Goal: Information Seeking & Learning: Learn about a topic

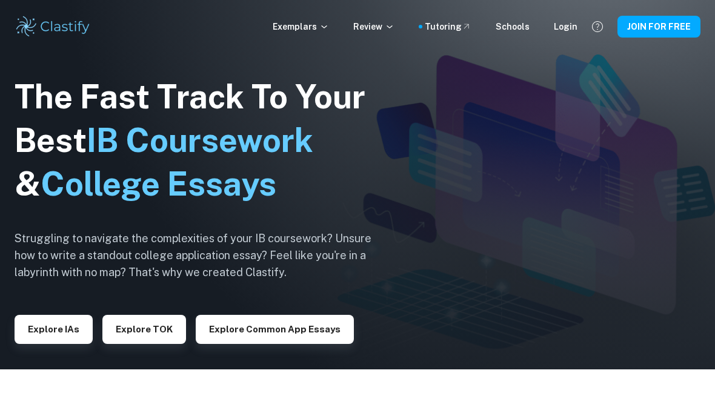
scroll to position [48, 0]
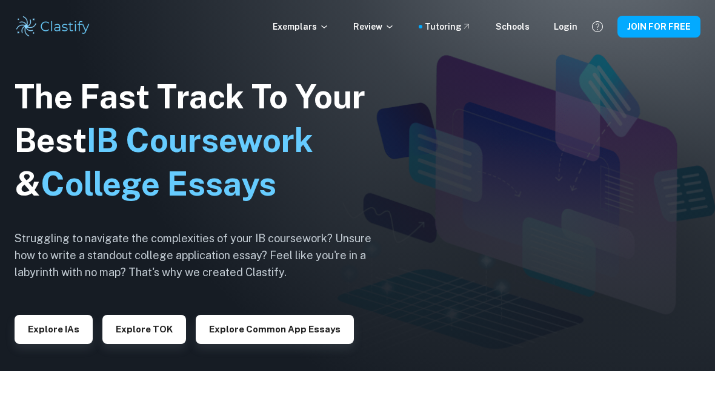
click at [139, 344] on button "Explore TOK" at bounding box center [144, 329] width 84 height 29
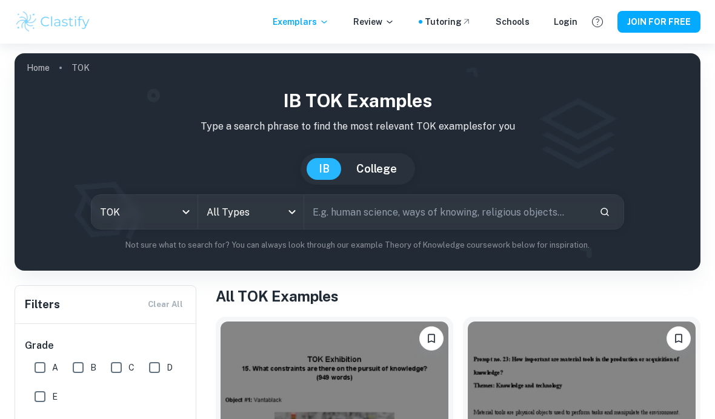
click at [158, 203] on body "We value your privacy We use cookies to enhance your browsing experience, serve…" at bounding box center [357, 253] width 715 height 419
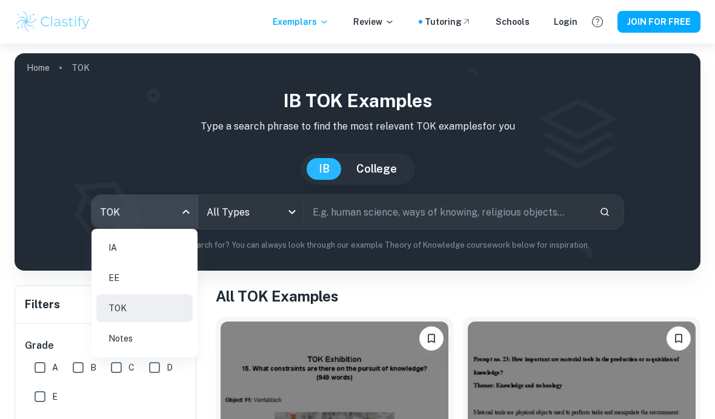
click at [109, 278] on li "EE" at bounding box center [144, 278] width 96 height 28
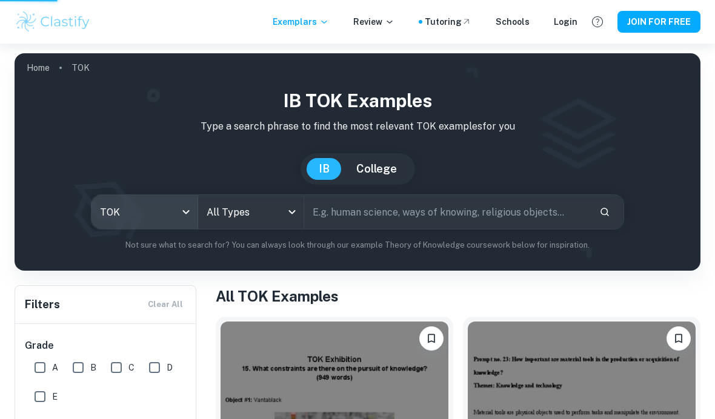
type input "ee"
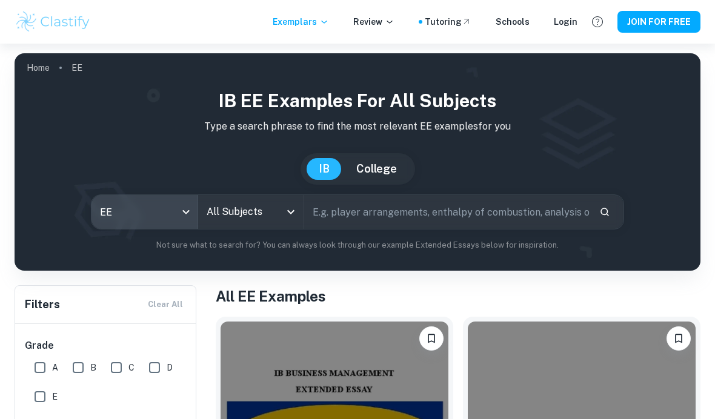
click at [244, 219] on input "All Subjects" at bounding box center [241, 211] width 77 height 23
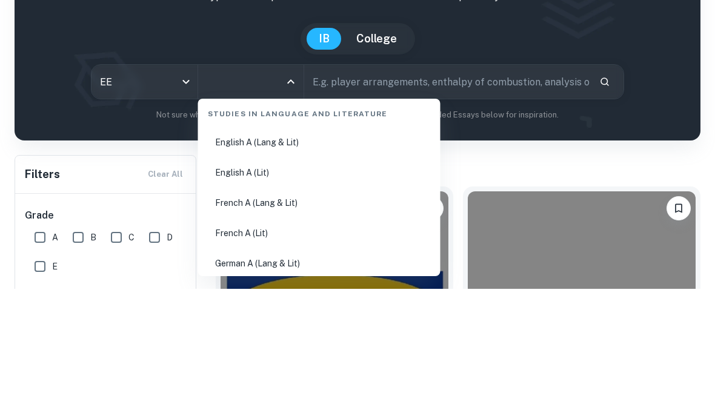
scroll to position [188, 0]
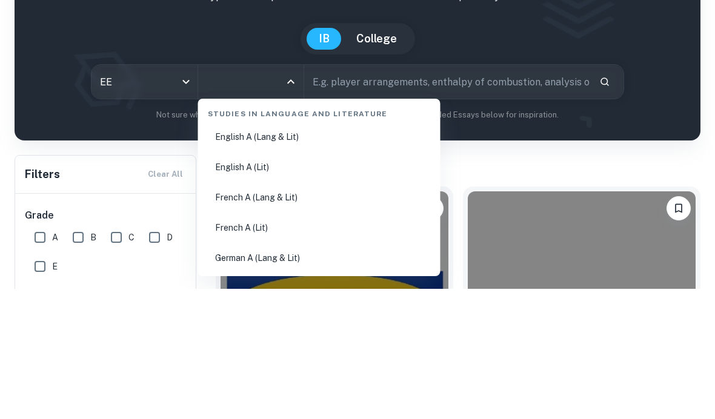
click at [225, 253] on li "English A (Lang & Lit)" at bounding box center [319, 267] width 233 height 28
type input "English A (Lang & Lit)"
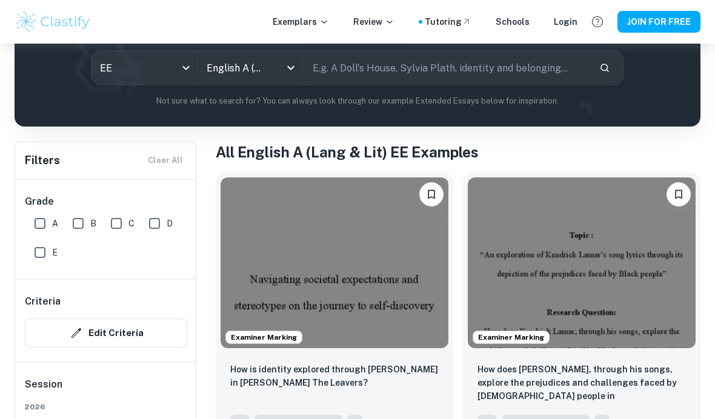
scroll to position [145, 0]
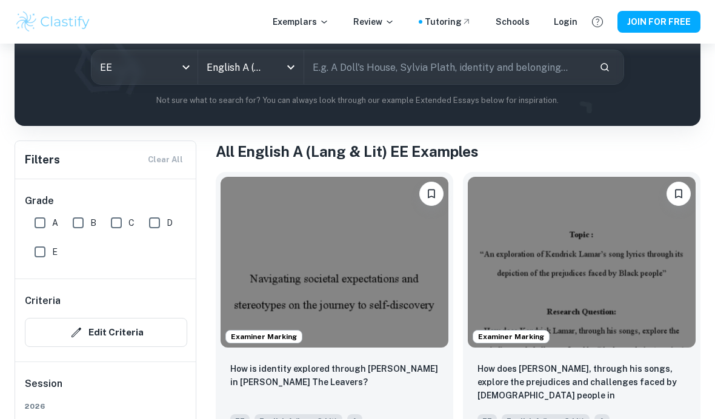
click at [39, 222] on input "A" at bounding box center [40, 223] width 24 height 24
checkbox input "true"
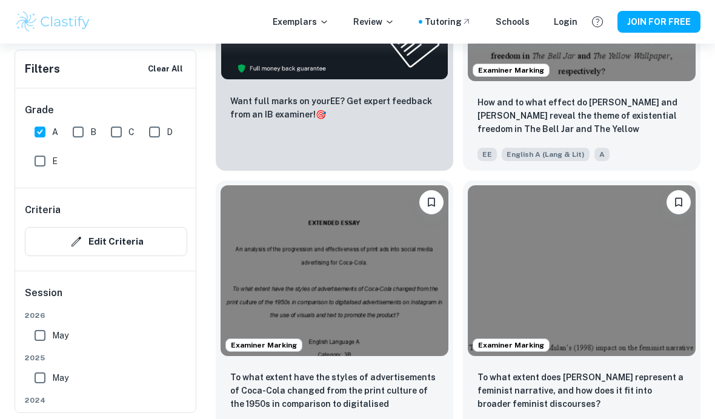
scroll to position [716, 0]
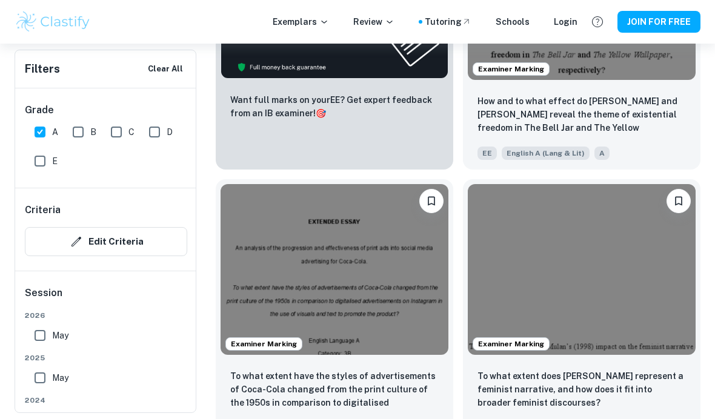
click at [353, 255] on img at bounding box center [334, 269] width 228 height 171
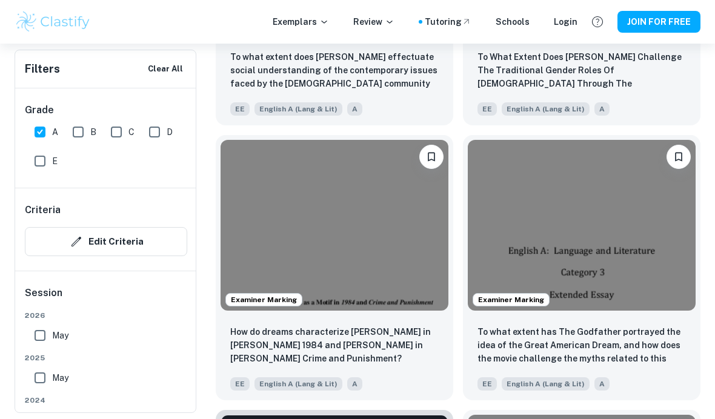
scroll to position [2412, 0]
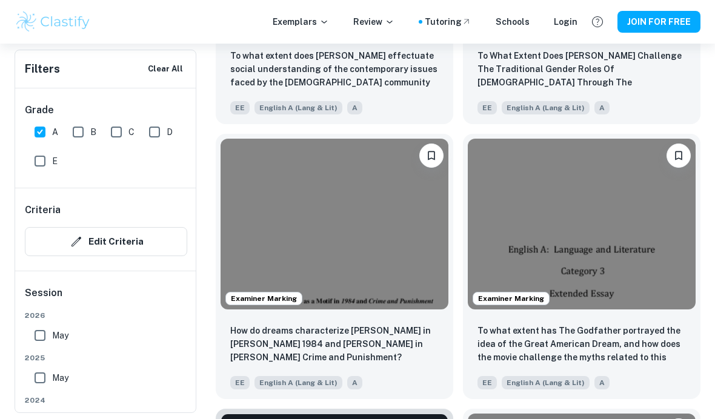
click at [38, 332] on input "May" at bounding box center [40, 335] width 24 height 24
checkbox input "true"
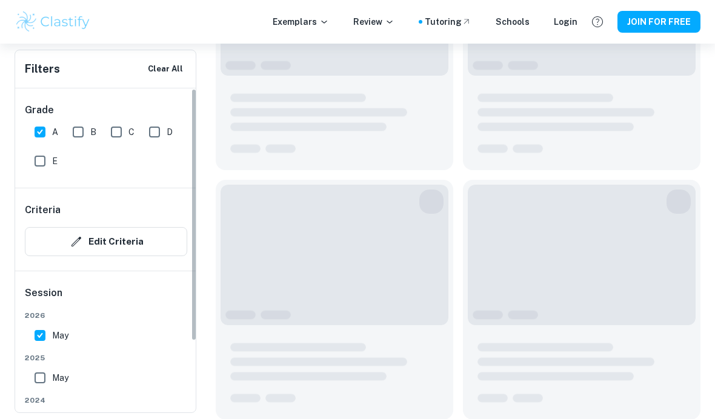
scroll to position [230, 0]
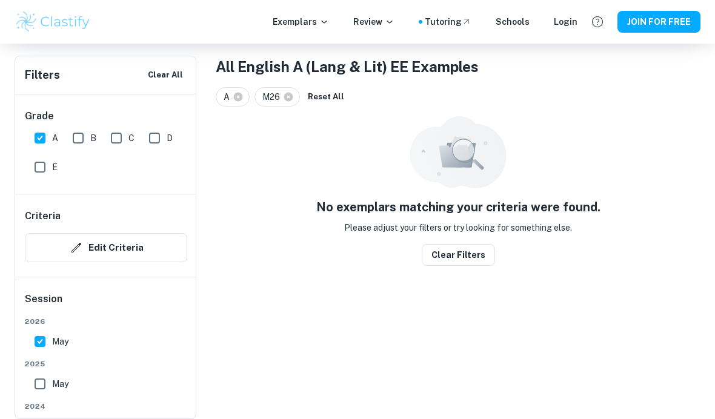
click at [31, 381] on input "May" at bounding box center [40, 384] width 24 height 24
checkbox input "true"
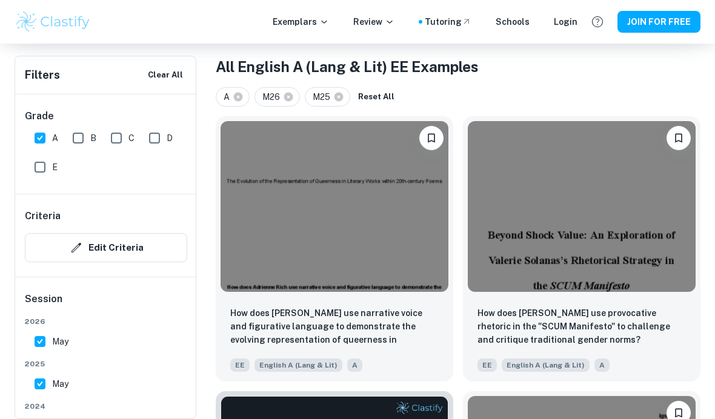
click at [35, 340] on input "May" at bounding box center [40, 341] width 24 height 24
checkbox input "false"
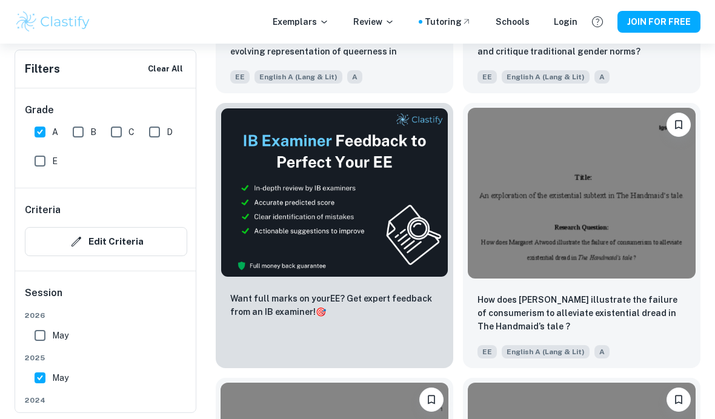
scroll to position [524, 0]
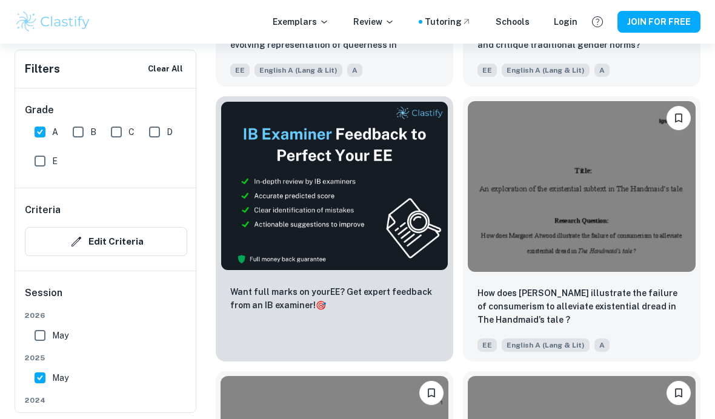
click at [585, 201] on img at bounding box center [582, 186] width 228 height 171
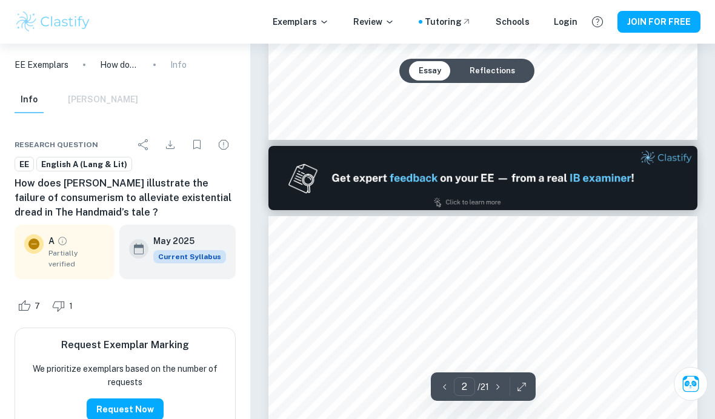
type input "1"
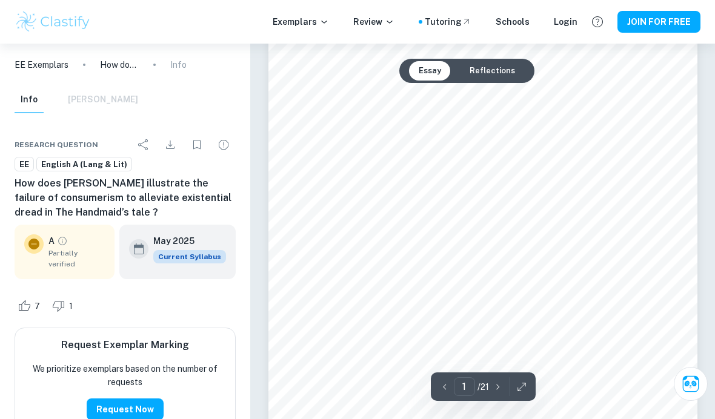
scroll to position [164, 0]
